Goal: Obtain resource: Download file/media

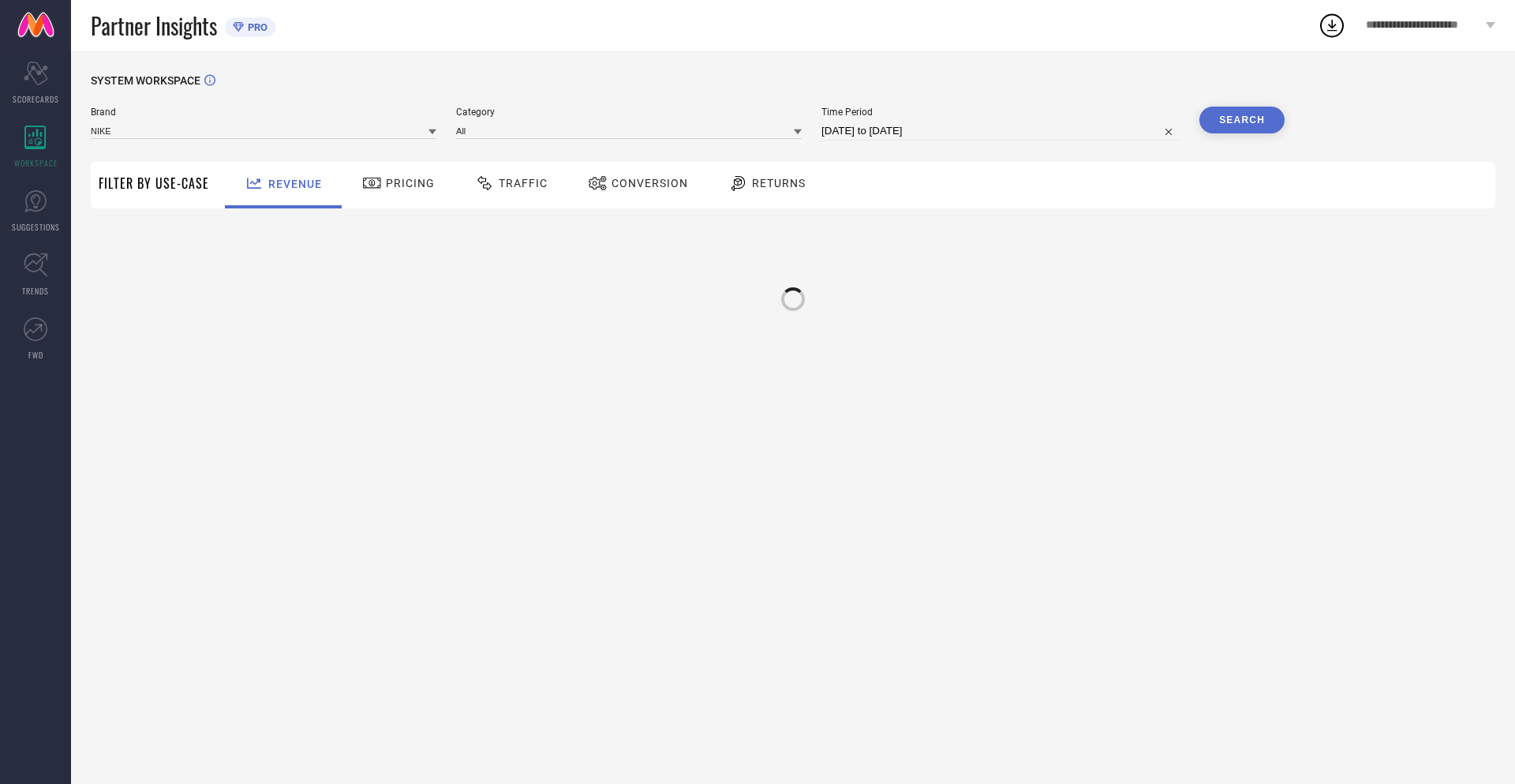
type input "NIKE"
type input "All"
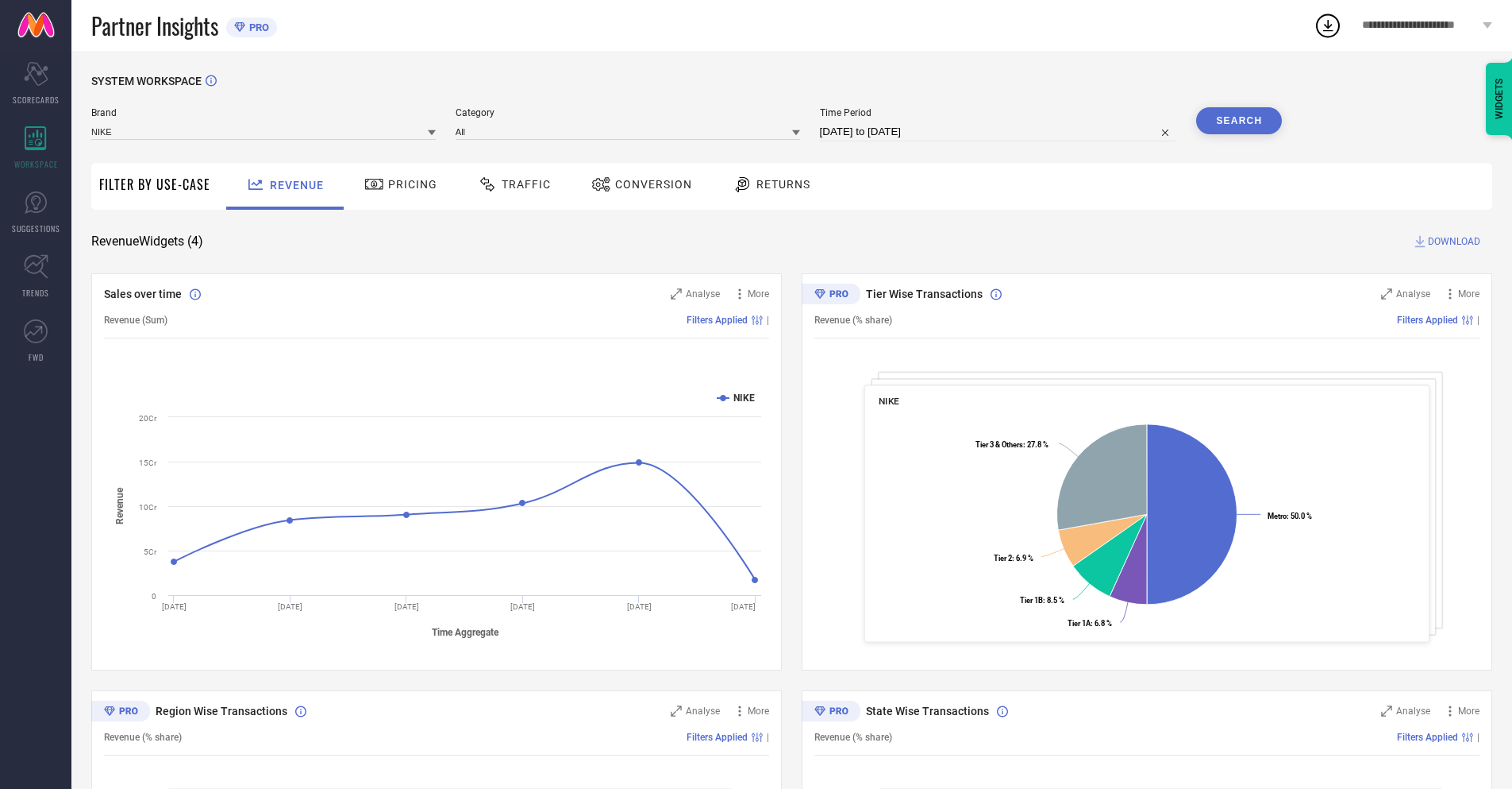
click at [637, 186] on span "Conversion" at bounding box center [653, 184] width 77 height 13
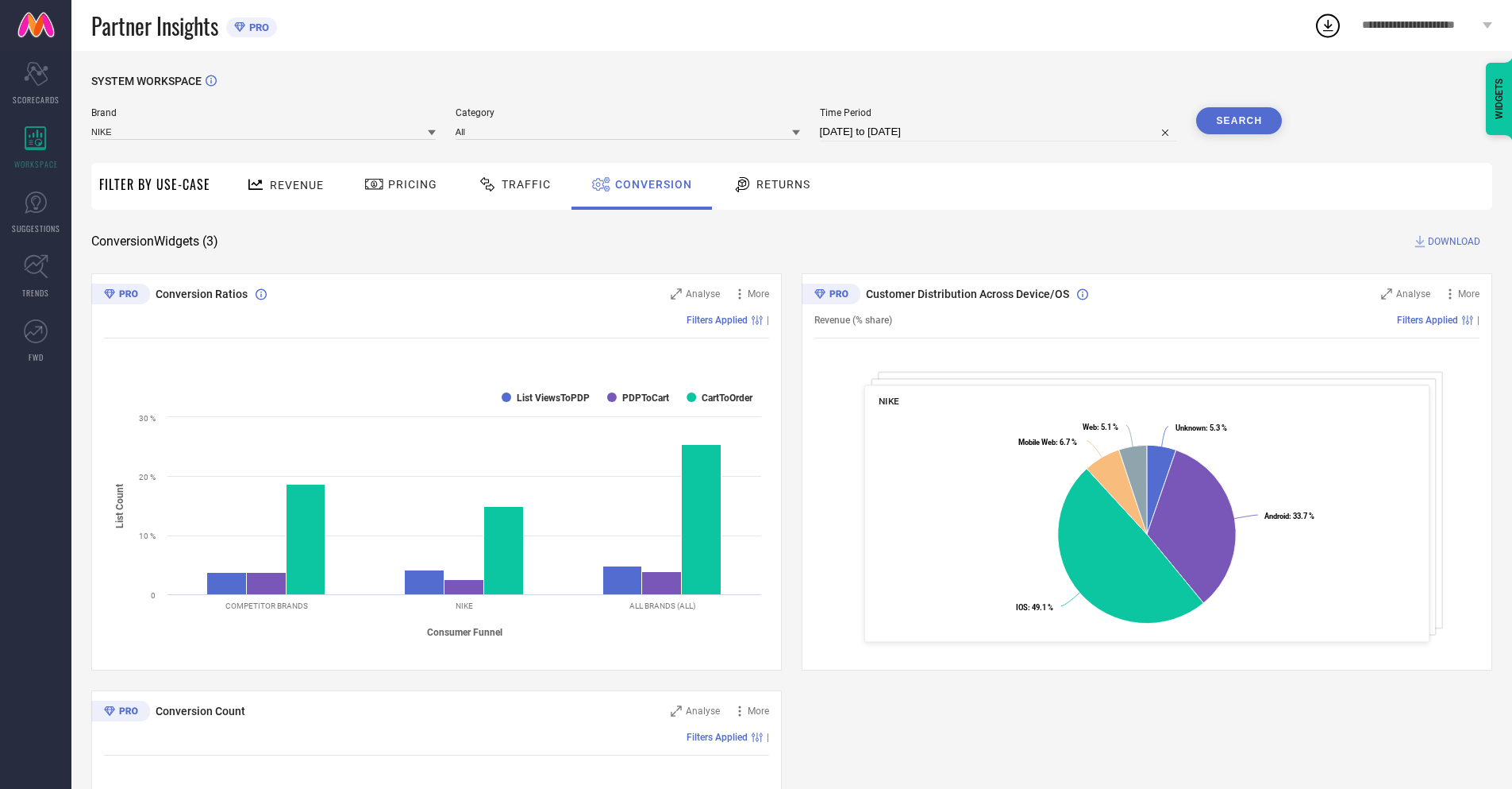
click at [997, 132] on input "[DATE] to [DATE]" at bounding box center [999, 132] width 357 height 19
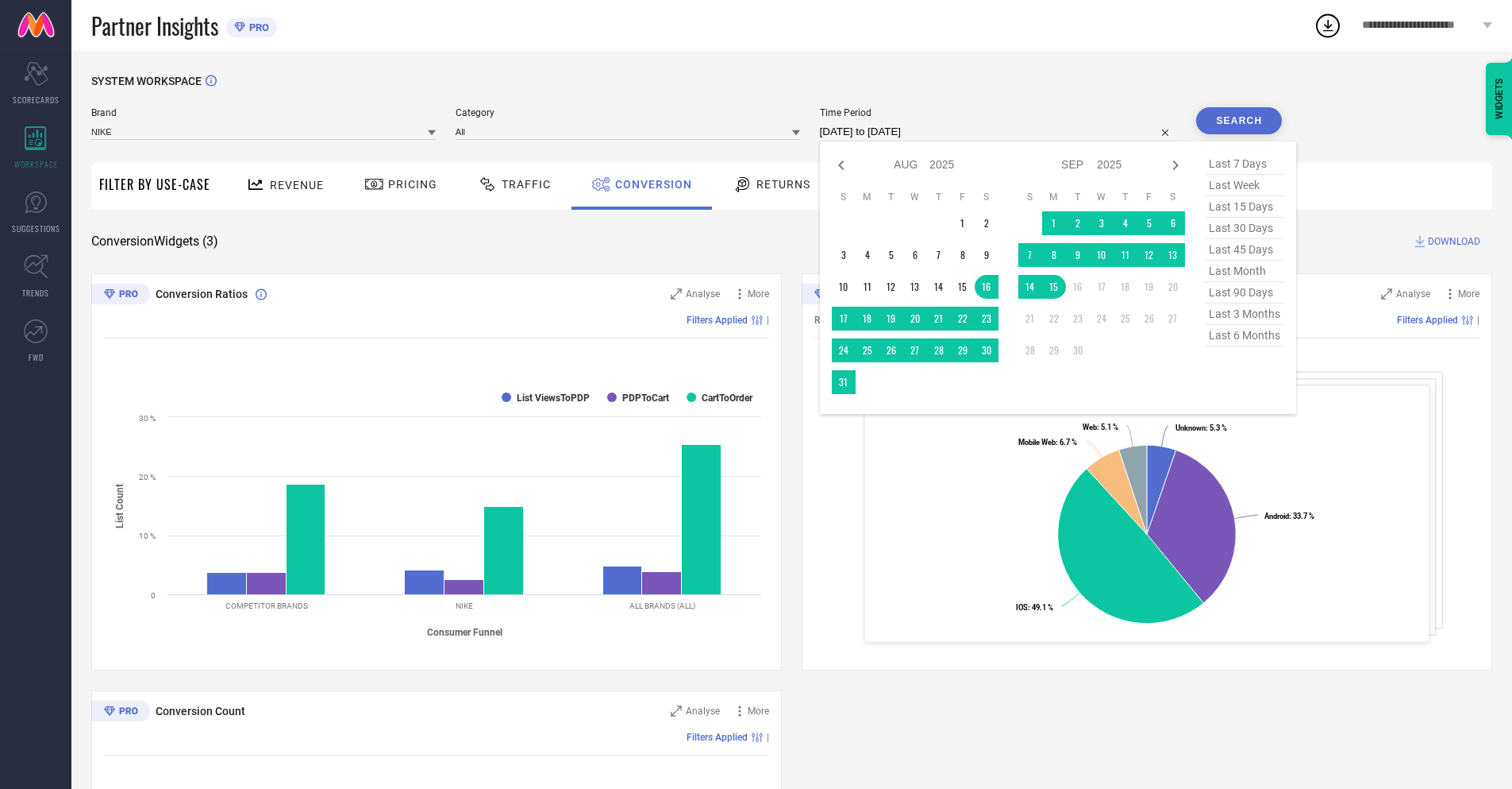
select select "8"
select select "2025"
select select "9"
select select "2025"
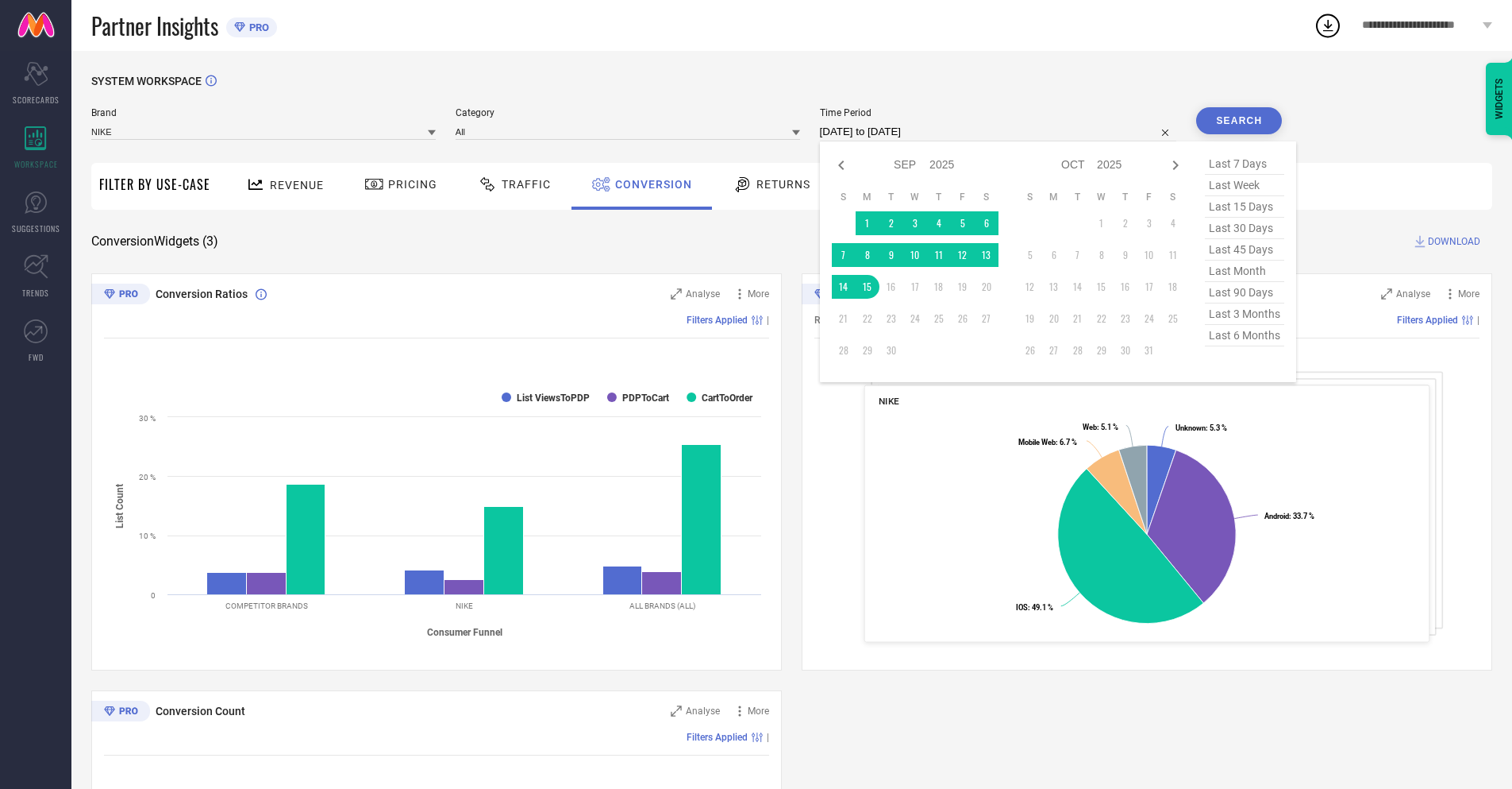
click at [864, 287] on td "15" at bounding box center [867, 287] width 24 height 24
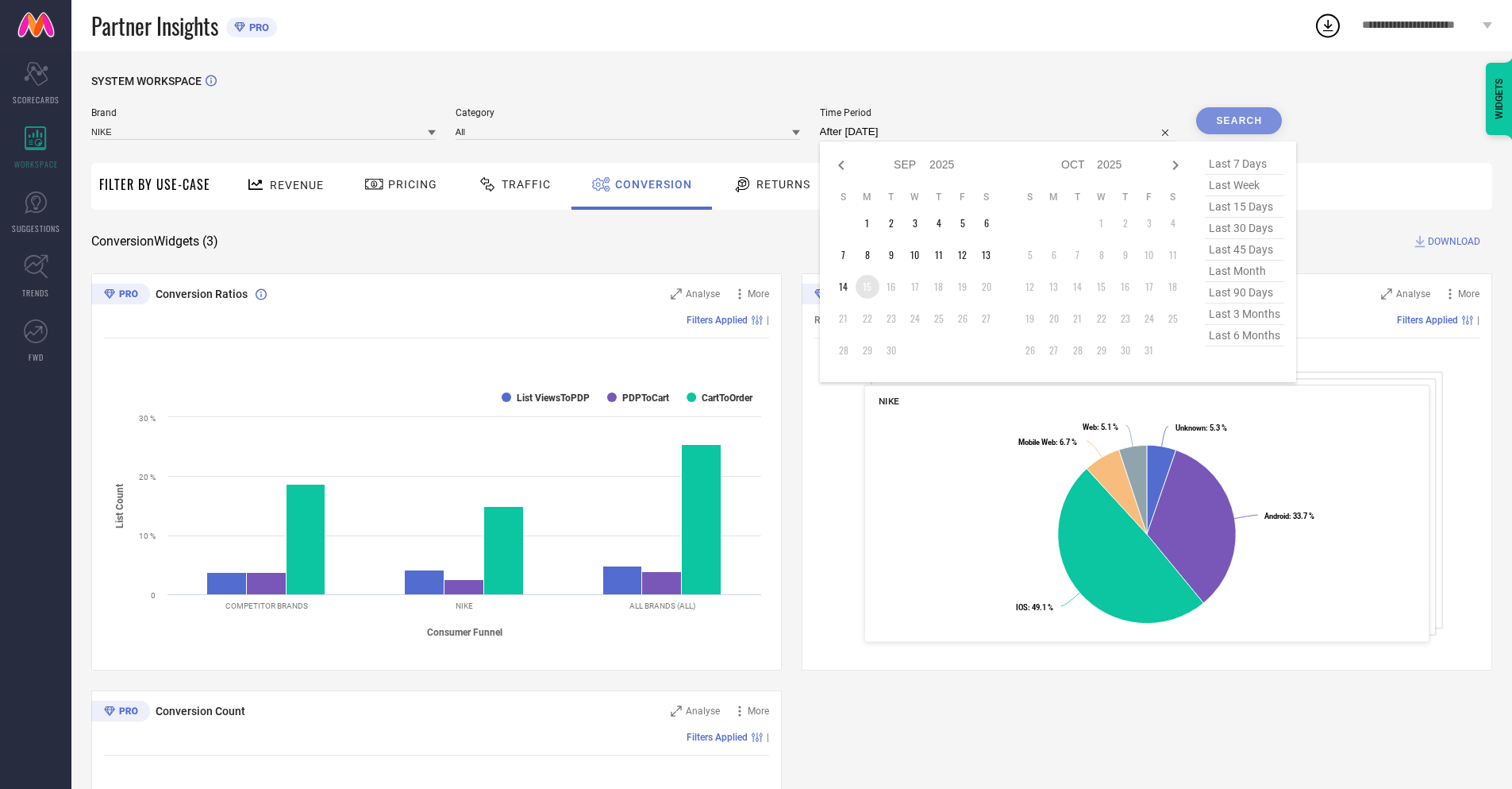
type input "[DATE] to [DATE]"
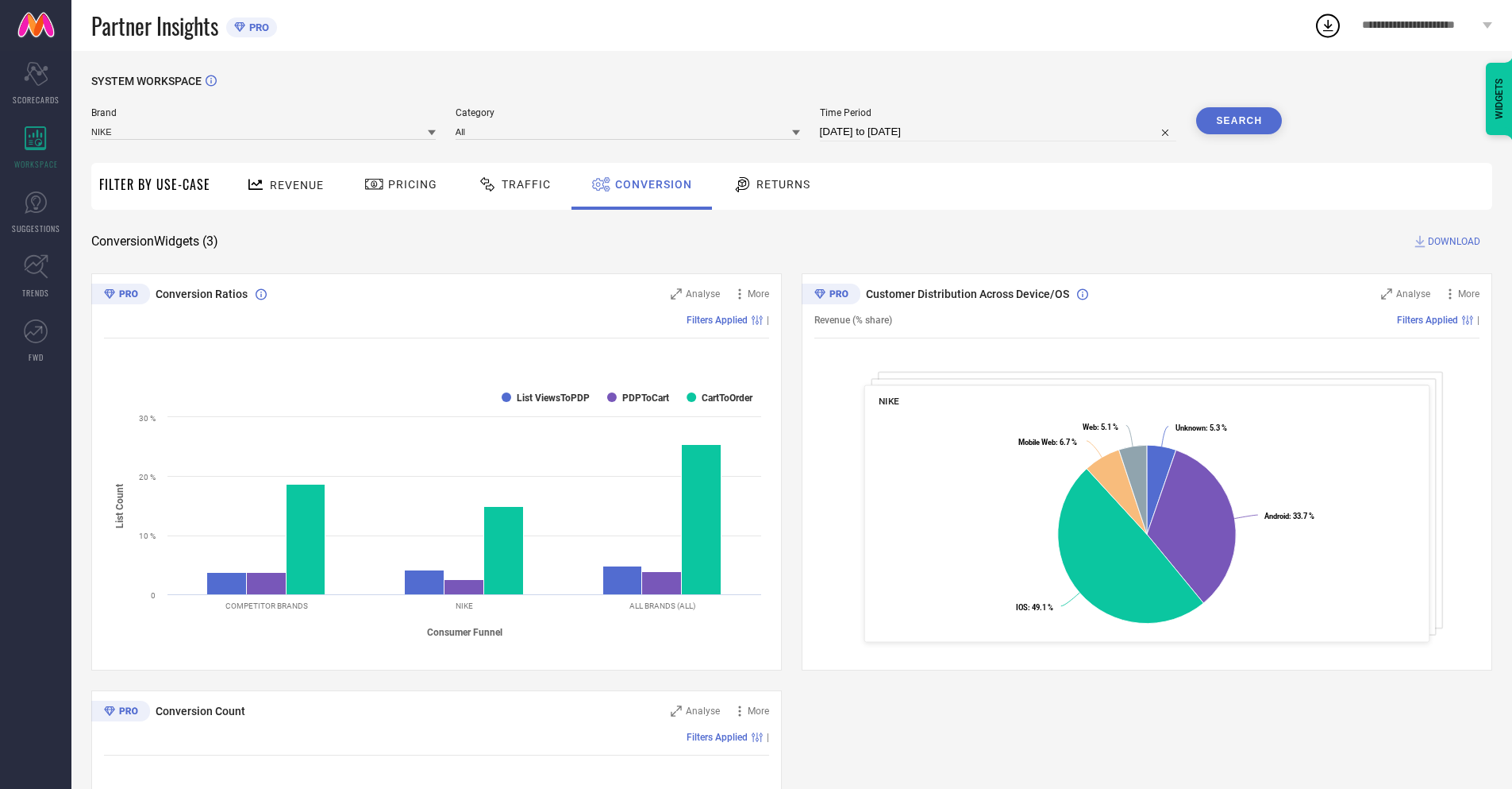
click at [1239, 121] on button "Search" at bounding box center [1239, 121] width 86 height 27
click at [1455, 241] on span "DOWNLOAD" at bounding box center [1455, 241] width 53 height 16
